Goal: Navigation & Orientation: Find specific page/section

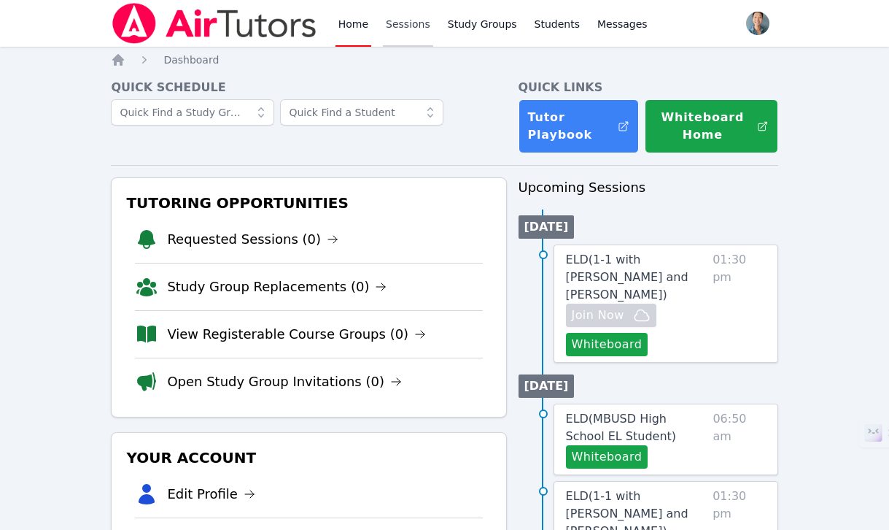
click at [398, 23] on link "Sessions" at bounding box center [408, 23] width 50 height 47
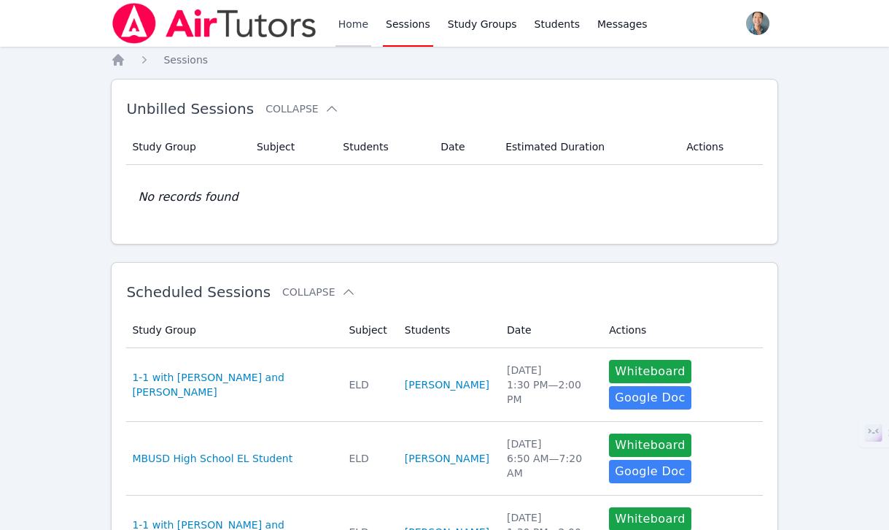
click at [353, 22] on link "Home" at bounding box center [354, 23] width 36 height 47
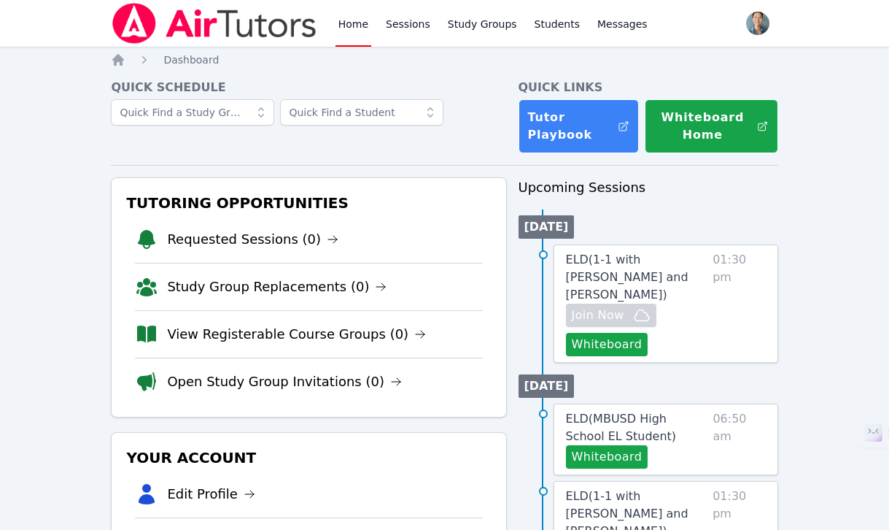
click at [353, 22] on link "Home" at bounding box center [354, 23] width 36 height 47
click at [353, 23] on link "Home" at bounding box center [354, 23] width 36 height 47
click at [403, 23] on link "Sessions" at bounding box center [408, 23] width 50 height 47
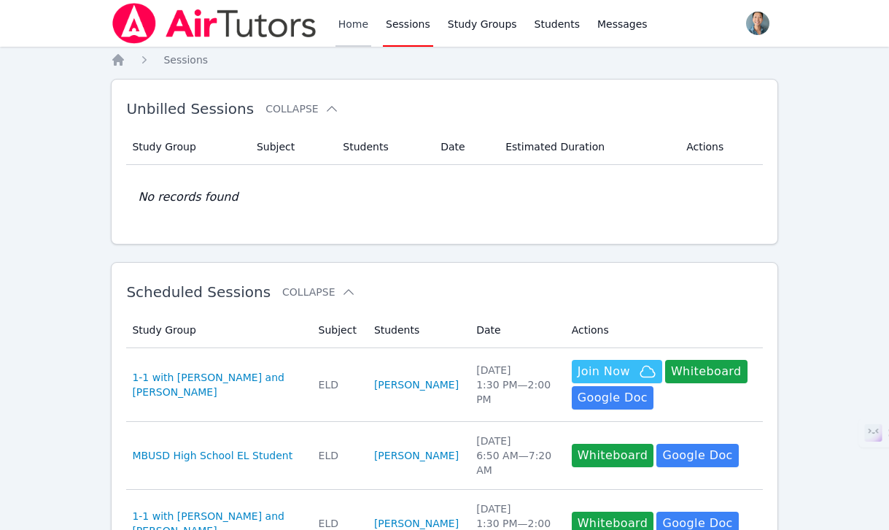
click at [363, 20] on link "Home" at bounding box center [354, 23] width 36 height 47
